Goal: Information Seeking & Learning: Learn about a topic

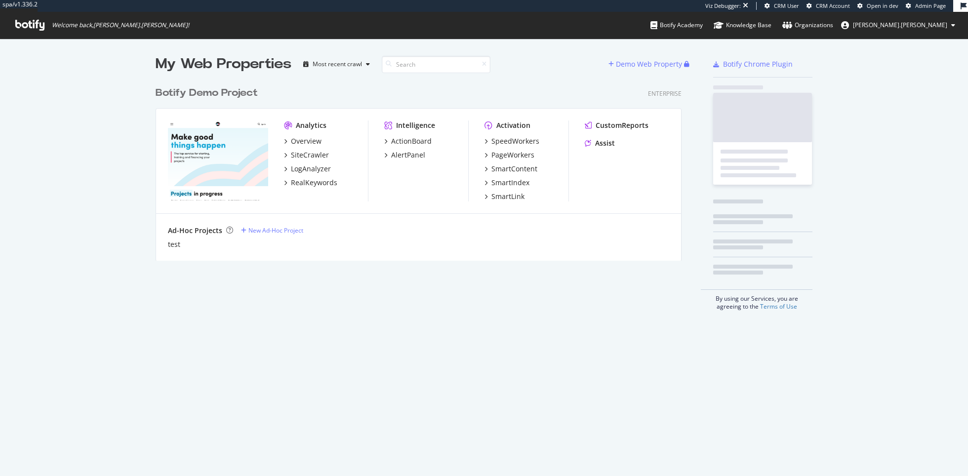
scroll to position [476, 968]
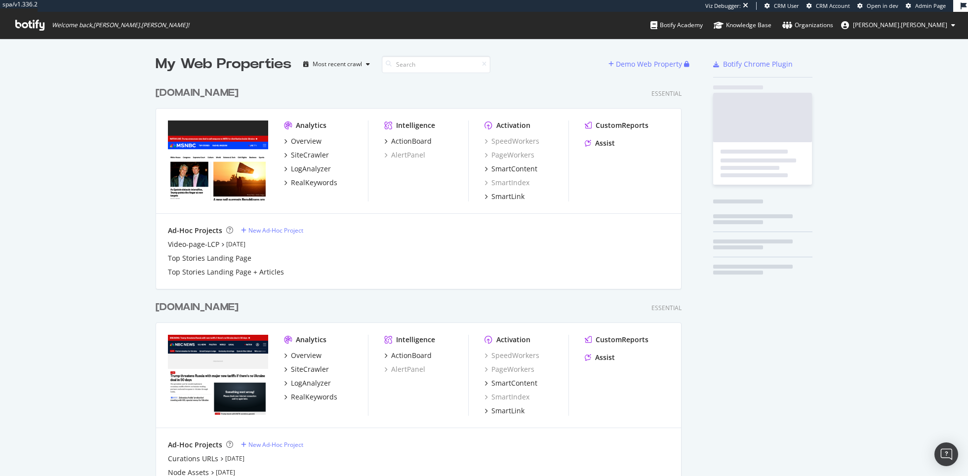
scroll to position [893, 534]
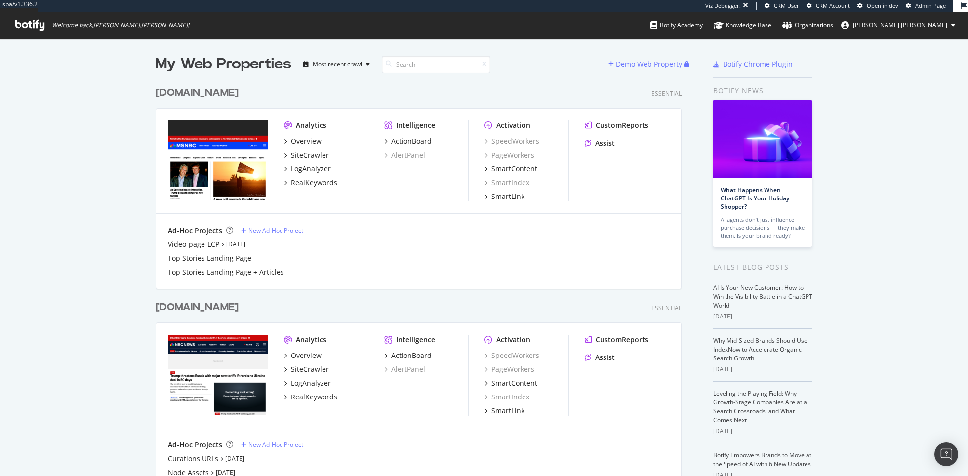
click at [615, 119] on div "Analytics Overview SiteCrawler LogAnalyzer RealKeywords Intelligence ActionBoar…" at bounding box center [418, 161] width 525 height 105
click at [607, 125] on div "CustomReports" at bounding box center [622, 125] width 53 height 10
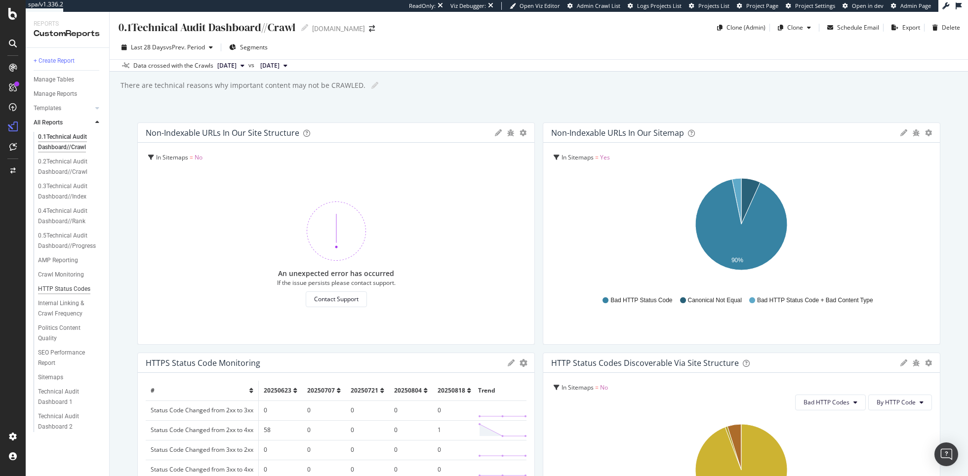
click at [71, 288] on div "HTTP Status Codes" at bounding box center [64, 289] width 52 height 10
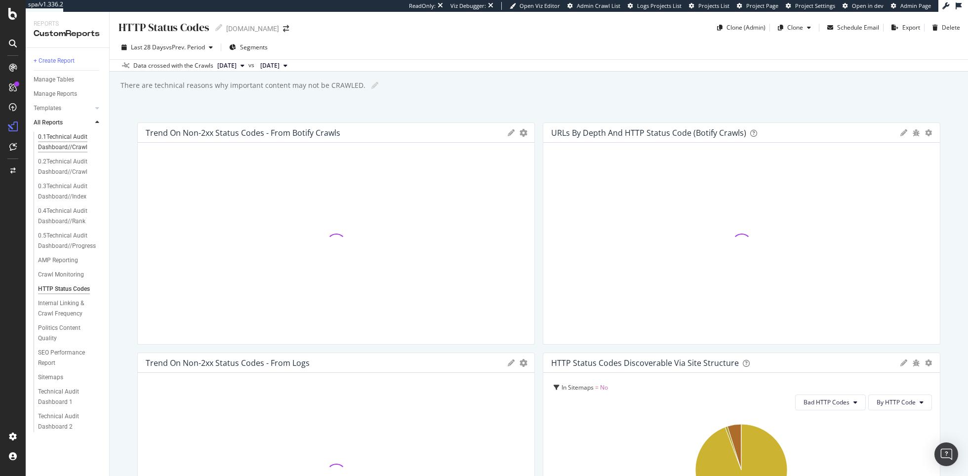
click at [58, 139] on div "0.1Technical Audit Dashboard//Crawl" at bounding box center [67, 142] width 58 height 21
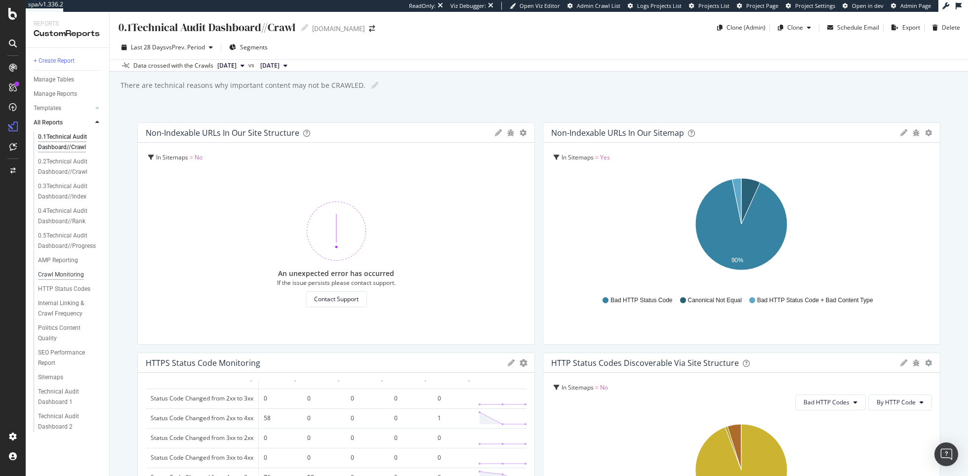
click at [74, 274] on div "Crawl Monitoring" at bounding box center [61, 275] width 46 height 10
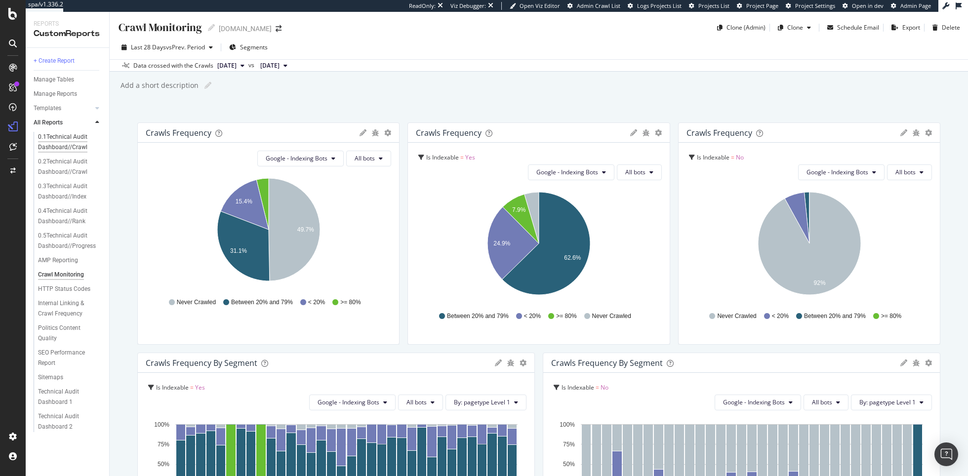
click at [54, 143] on div "0.1Technical Audit Dashboard//Crawl" at bounding box center [67, 142] width 58 height 21
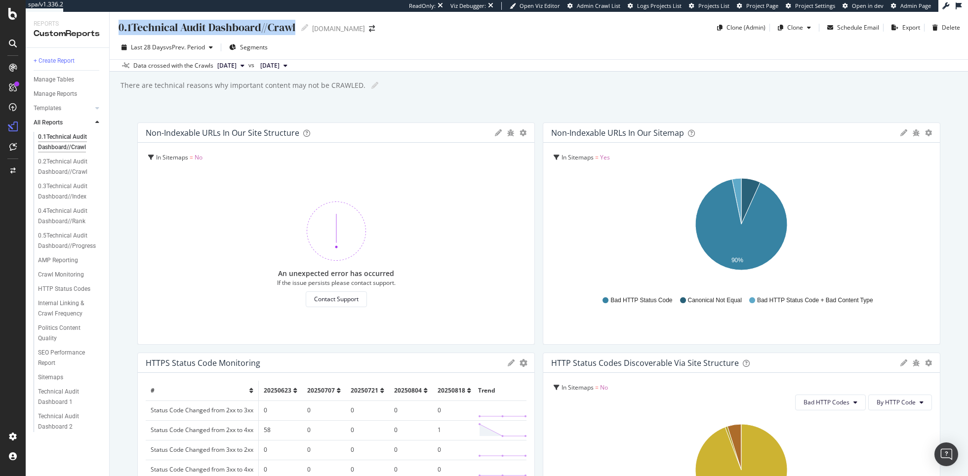
drag, startPoint x: 118, startPoint y: 27, endPoint x: 307, endPoint y: 31, distance: 188.7
click at [307, 32] on div "0.1Technical Audit Dashboard//Crawl 0.1Technical Audit Dashboard//Crawl [DOMAIN…" at bounding box center [251, 28] width 267 height 16
copy div "0.1Technical Audit Dashboard//Crawl"
click at [87, 164] on div "0.2Technical Audit Dashboard//Crawl" at bounding box center [67, 167] width 58 height 21
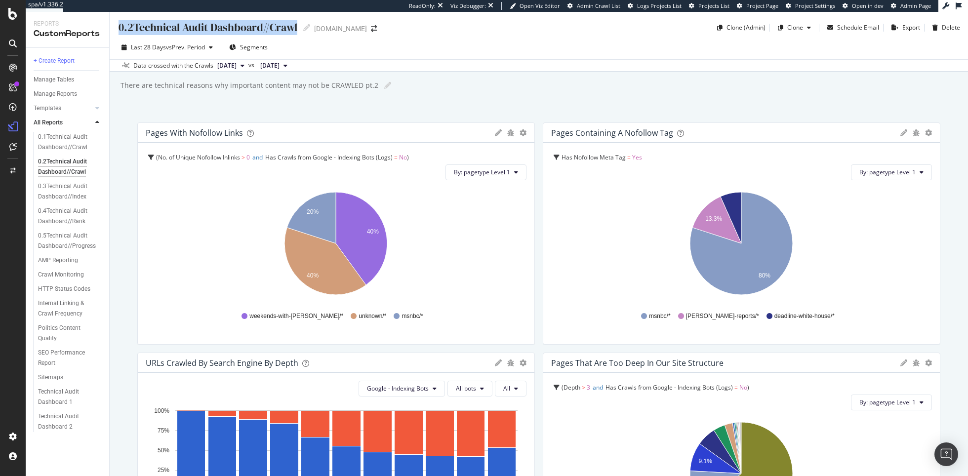
drag, startPoint x: 116, startPoint y: 27, endPoint x: 298, endPoint y: 29, distance: 182.2
click at [298, 29] on div "0.2Technical Audit Dashboard//Crawl 0.2Technical Audit Dashboard//Crawl [DOMAIN…" at bounding box center [539, 24] width 858 height 24
copy div "0.2Technical Audit Dashboard//Crawl"
click at [67, 184] on div "0.3Technical Audit Dashboard//Index" at bounding box center [67, 191] width 58 height 21
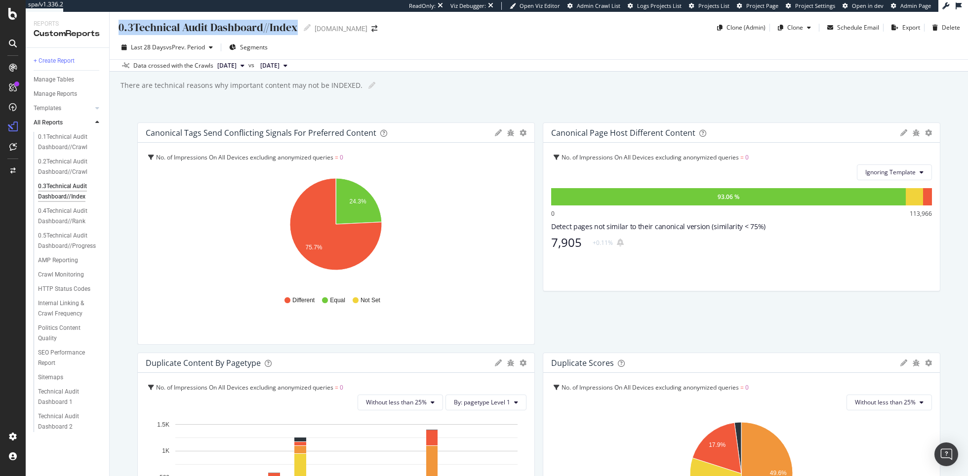
drag, startPoint x: 293, startPoint y: 27, endPoint x: 119, endPoint y: 29, distance: 174.8
click at [119, 29] on div "0.3Technical Audit Dashboard//Index" at bounding box center [208, 27] width 180 height 15
drag, startPoint x: 296, startPoint y: 28, endPoint x: 95, endPoint y: 30, distance: 201.0
click at [95, 30] on div "Reports CustomReports + Create Report Manage Tables Manage Reports Templates AI…" at bounding box center [497, 244] width 942 height 464
click at [73, 217] on div "0.4Technical Audit Dashboard//Rank" at bounding box center [67, 216] width 58 height 21
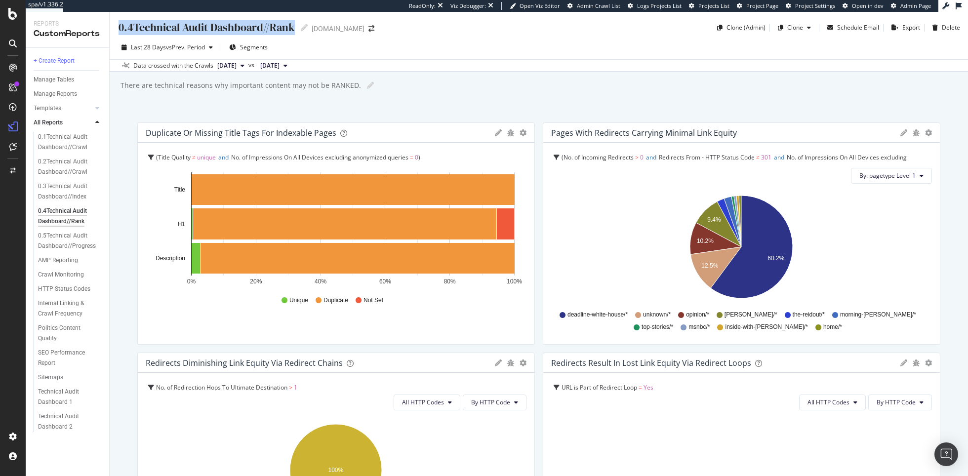
drag, startPoint x: 286, startPoint y: 28, endPoint x: 115, endPoint y: 32, distance: 171.4
click at [114, 32] on div "0.4Technical Audit Dashboard//Rank 0.4Technical Audit Dashboard//Rank [DOMAIN_N…" at bounding box center [539, 24] width 858 height 24
copy div "0.4Technical Audit Dashboard//Rank"
click at [51, 243] on div "0.5Technical Audit Dashboard//Progress" at bounding box center [67, 241] width 59 height 21
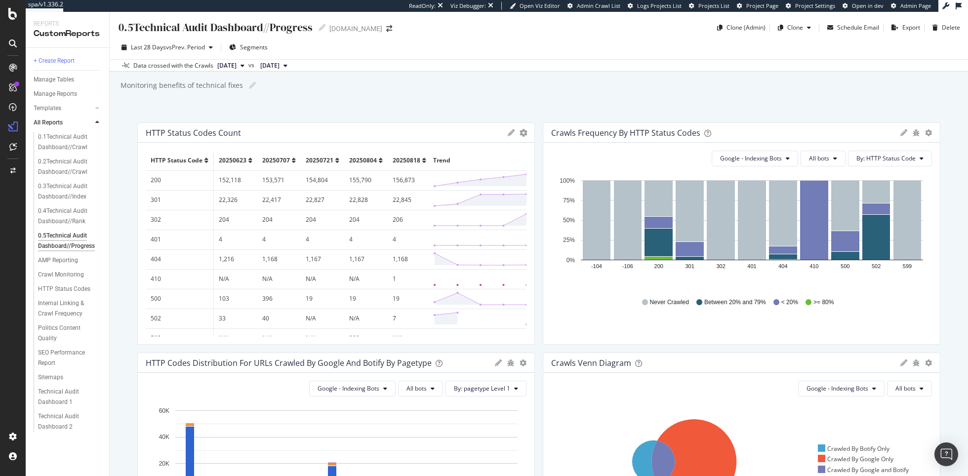
click at [287, 32] on div "0.5Technical Audit Dashboard//Progress" at bounding box center [215, 27] width 195 height 15
drag, startPoint x: 310, startPoint y: 28, endPoint x: 102, endPoint y: 27, distance: 207.9
click at [102, 27] on div "Reports CustomReports + Create Report Manage Tables Manage Reports Templates AI…" at bounding box center [497, 244] width 942 height 464
click at [63, 256] on div "AMP Reporting" at bounding box center [58, 260] width 40 height 10
